Goal: Contribute content: Add original content to the website for others to see

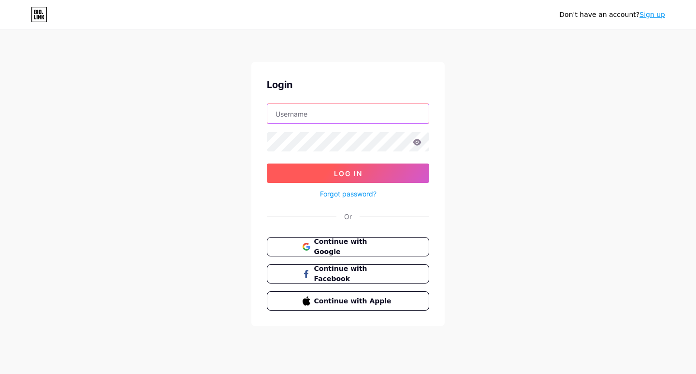
type input "labormaxcincinnati"
click at [306, 175] on button "Log In" at bounding box center [348, 172] width 162 height 19
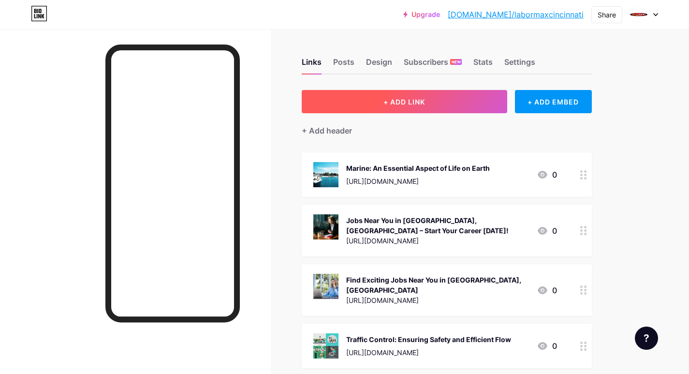
click at [379, 102] on button "+ ADD LINK" at bounding box center [404, 101] width 205 height 23
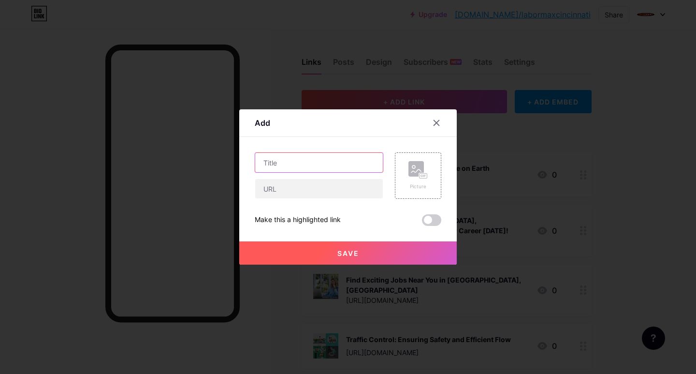
click at [292, 159] on input "text" at bounding box center [319, 162] width 128 height 19
paste input "Now Hiring in Cincinnati, OH"
type input "Now Hiring in Cincinnati, OH"
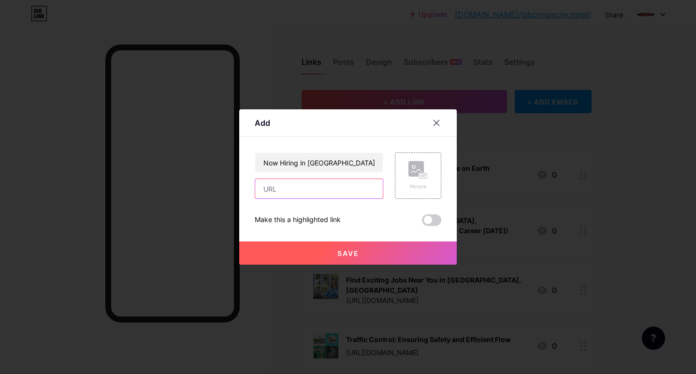
click at [266, 191] on input "text" at bounding box center [319, 188] width 128 height 19
paste input "[URL][DOMAIN_NAME]"
type input "[URL][DOMAIN_NAME]"
click at [421, 176] on icon at bounding box center [422, 176] width 2 height 2
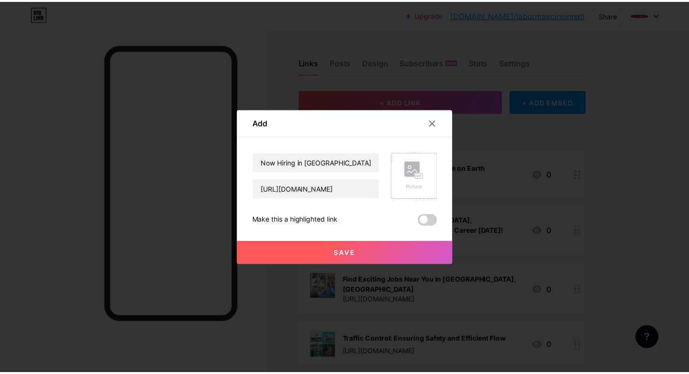
scroll to position [0, 0]
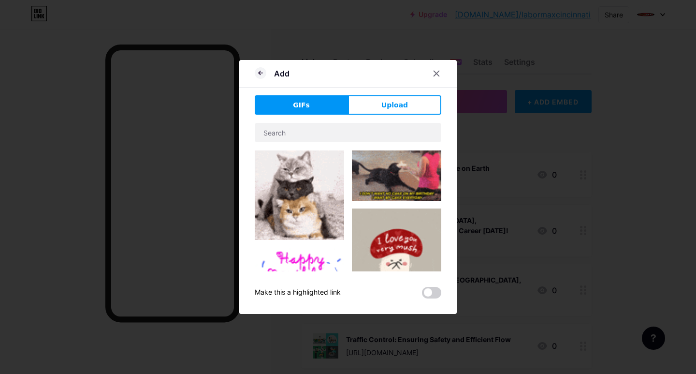
click at [373, 93] on div "Add GIFs Upload Content YouTube Play YouTube video without leaving your page. A…" at bounding box center [348, 187] width 218 height 254
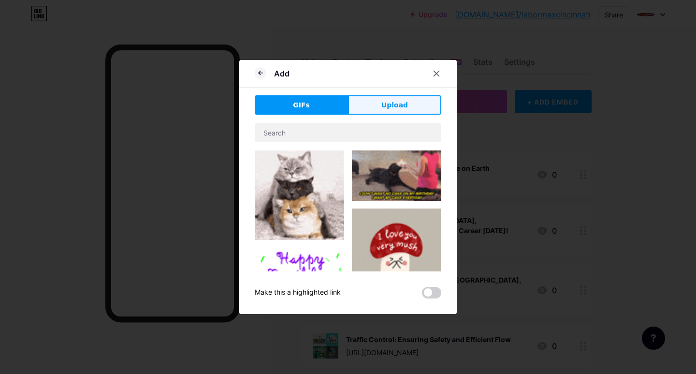
click at [374, 104] on button "Upload" at bounding box center [394, 104] width 93 height 19
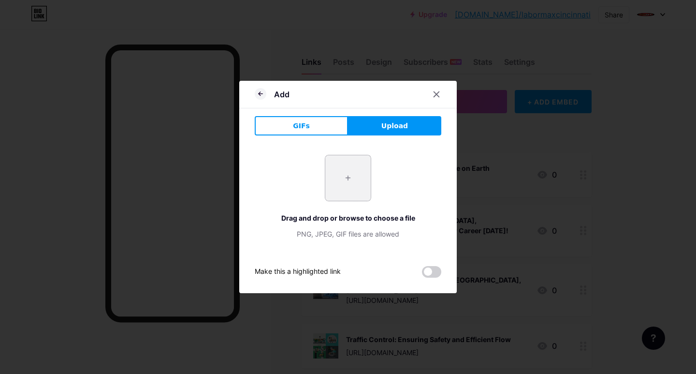
click at [345, 169] on input "file" at bounding box center [347, 177] width 45 height 45
click at [342, 189] on input "file" at bounding box center [347, 177] width 45 height 45
type input "C:\fakepath\Now Hiring in Cincinnati, OH.jpg"
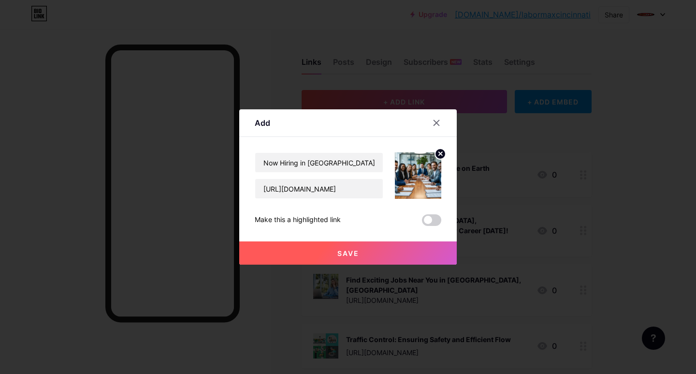
click at [308, 253] on button "Save" at bounding box center [348, 252] width 218 height 23
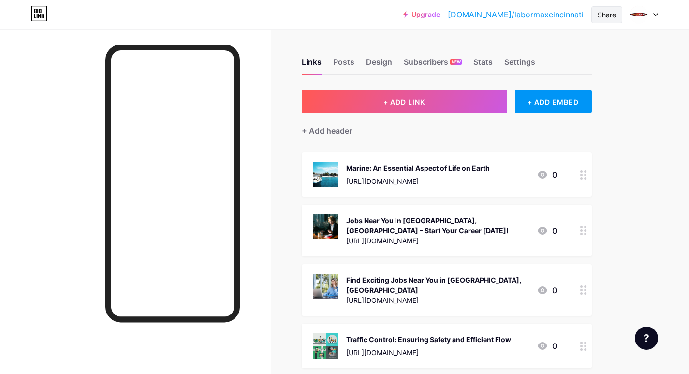
click at [608, 17] on div "Share" at bounding box center [607, 15] width 18 height 10
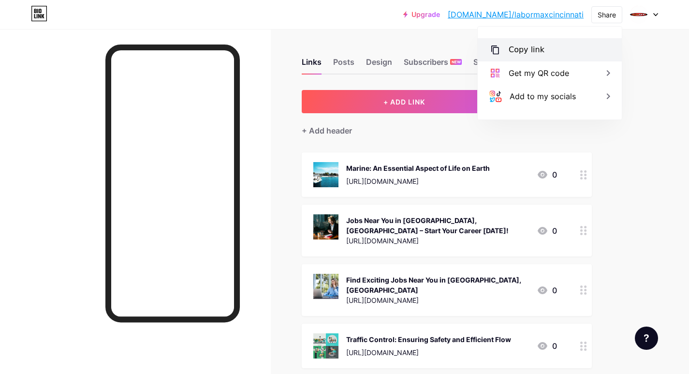
click at [529, 47] on div "Copy link" at bounding box center [527, 50] width 36 height 12
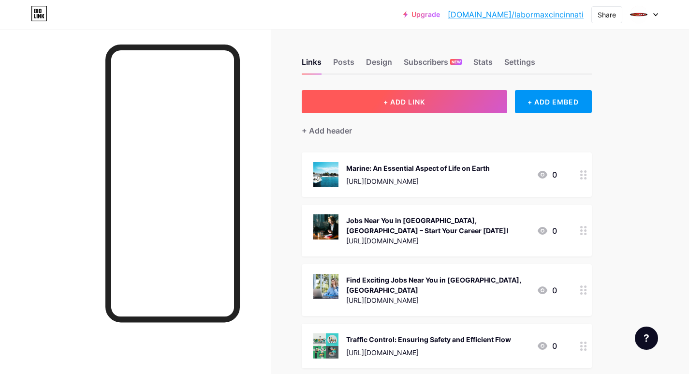
click at [400, 96] on button "+ ADD LINK" at bounding box center [404, 101] width 205 height 23
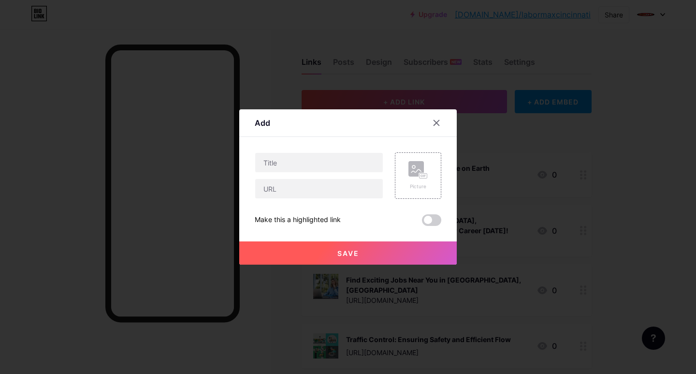
click at [282, 173] on div at bounding box center [319, 175] width 129 height 46
click at [269, 158] on input "text" at bounding box center [319, 162] width 128 height 19
paste input "Exceptional Hospitality Services"
type input "Exceptional Hospitality Services"
click at [278, 192] on input "text" at bounding box center [319, 188] width 128 height 19
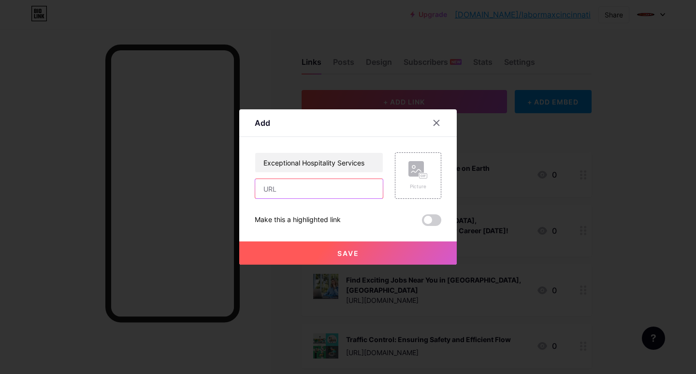
paste input "[URL][DOMAIN_NAME]"
type input "[URL][DOMAIN_NAME]"
click at [424, 178] on rect at bounding box center [423, 176] width 9 height 6
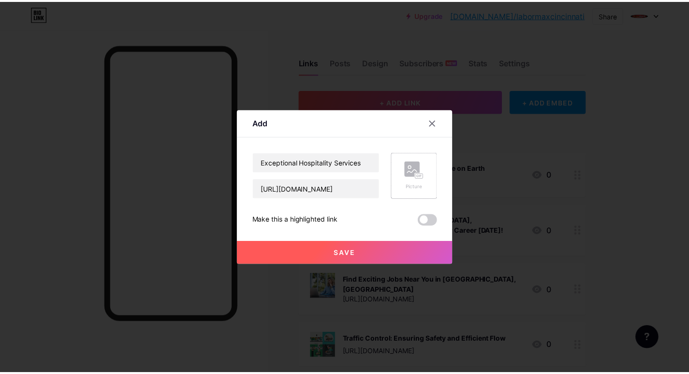
scroll to position [0, 0]
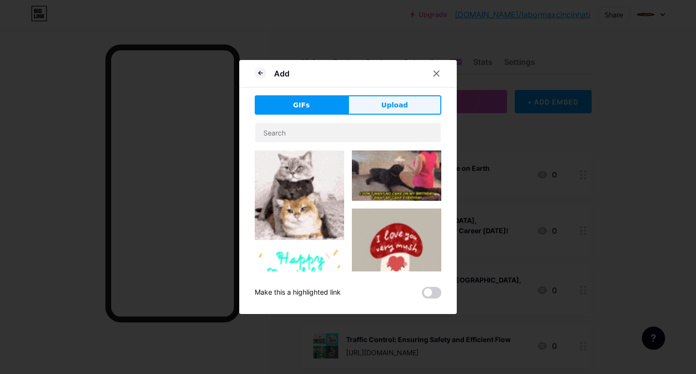
click at [378, 106] on button "Upload" at bounding box center [394, 104] width 93 height 19
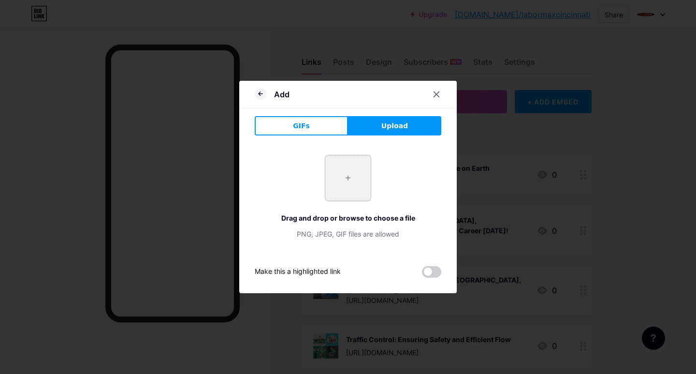
click at [343, 183] on input "file" at bounding box center [347, 177] width 45 height 45
type input "C:\fakepath\Exceptional Hospitality Services.jpg"
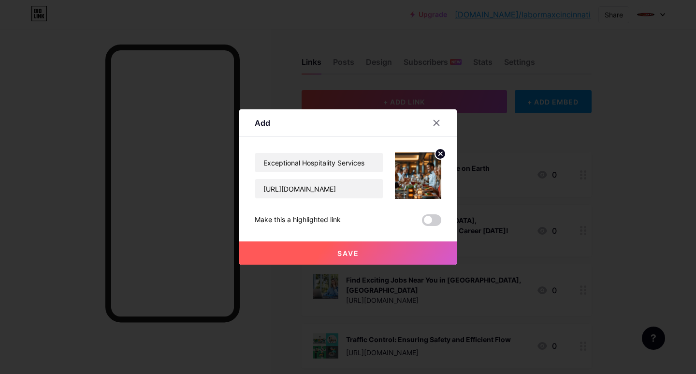
click at [339, 252] on span "Save" at bounding box center [348, 253] width 22 height 8
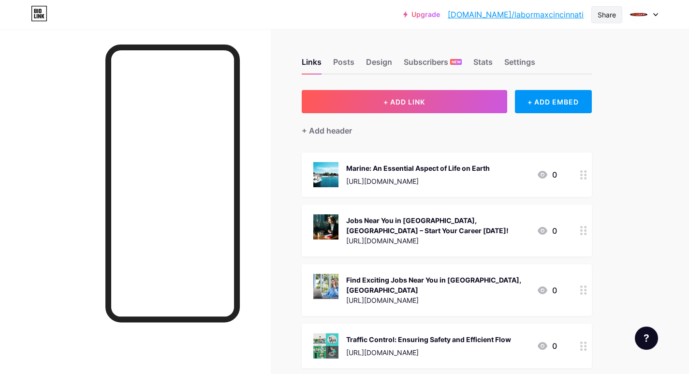
click at [610, 10] on div "Share" at bounding box center [607, 15] width 18 height 10
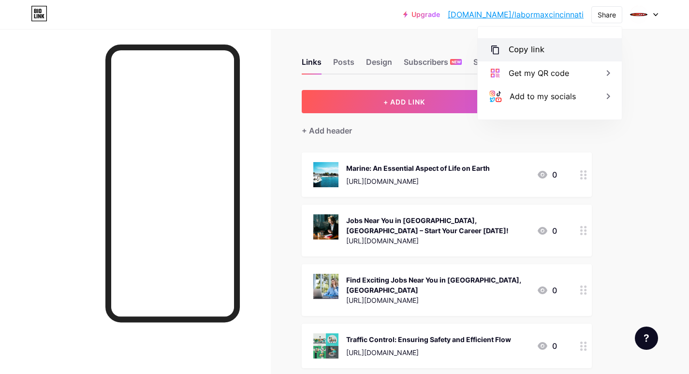
click at [529, 50] on div "Copy link" at bounding box center [527, 50] width 36 height 12
